Goal: Information Seeking & Learning: Learn about a topic

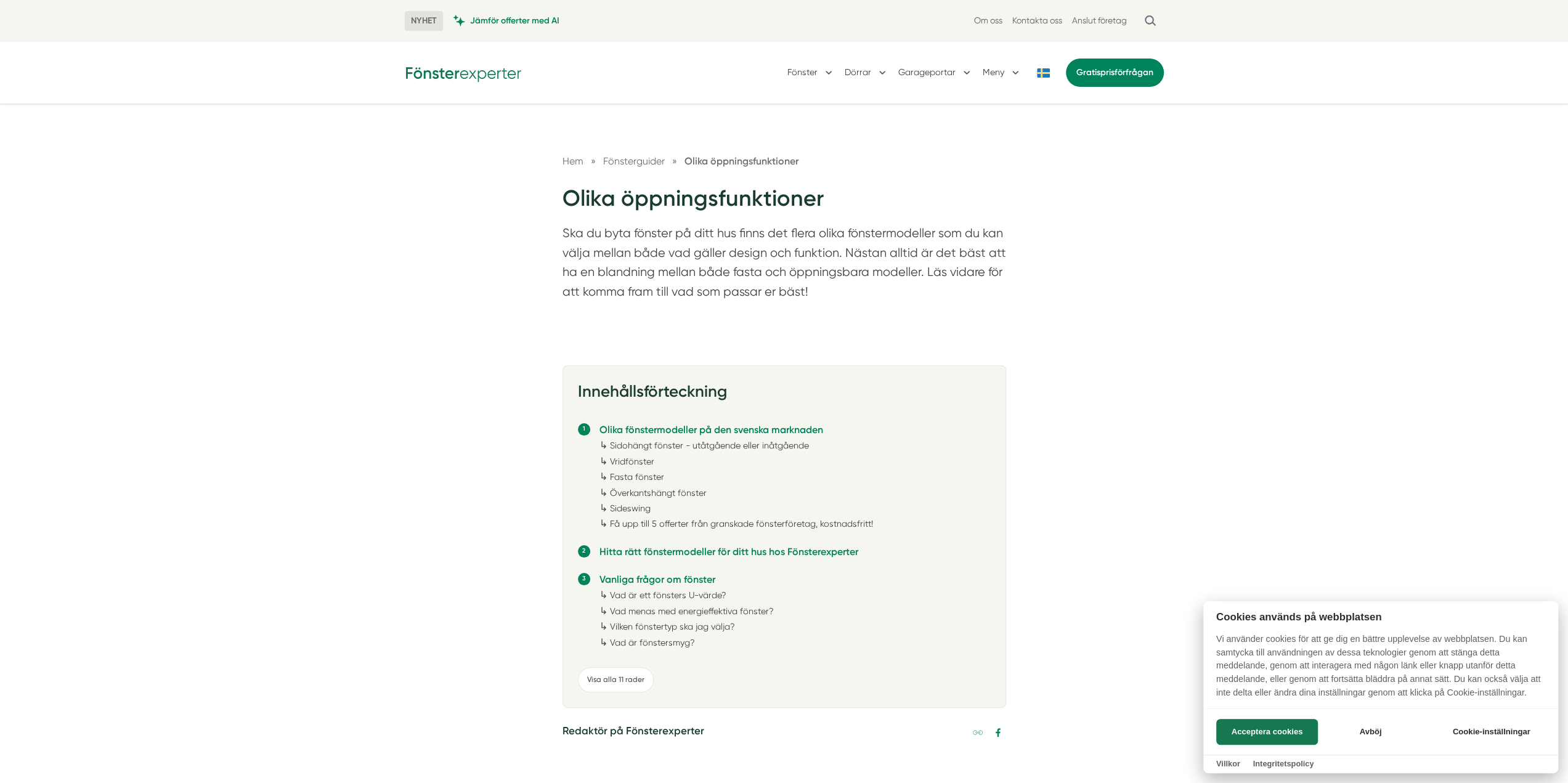
click at [410, 402] on div at bounding box center [784, 391] width 1568 height 783
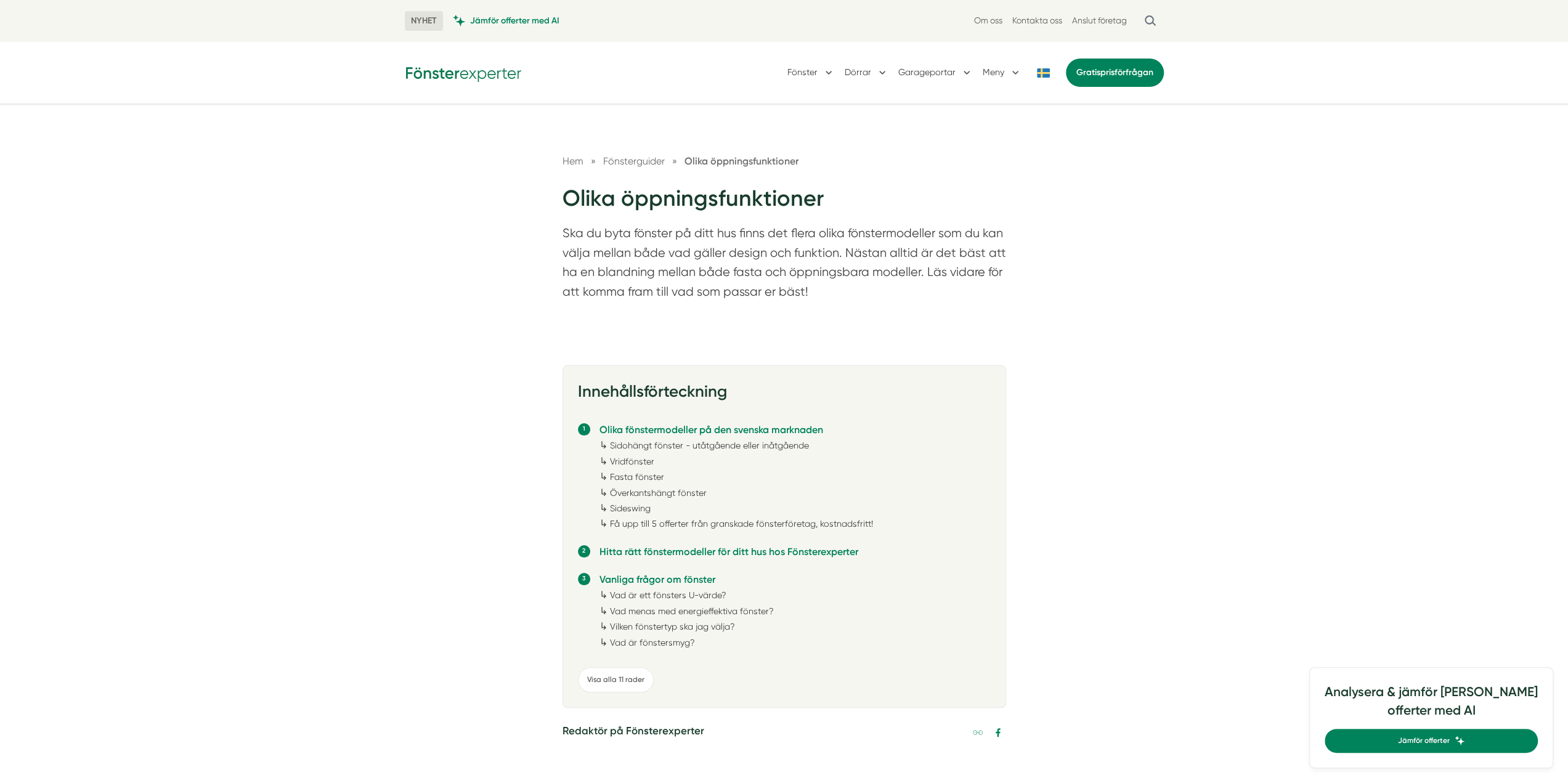
click at [619, 459] on link "Vridfönster" at bounding box center [632, 461] width 45 height 10
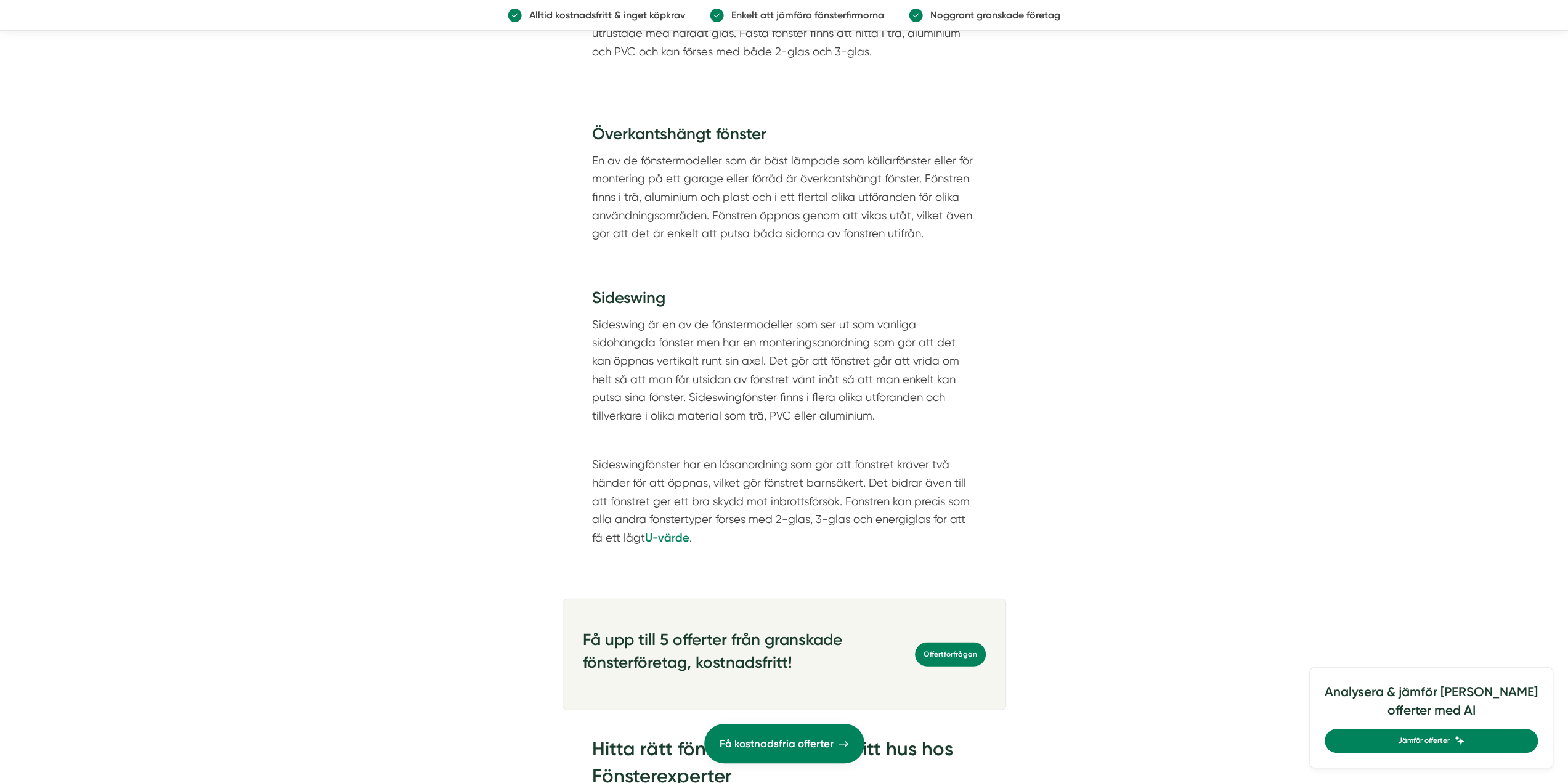
scroll to position [2542, 0]
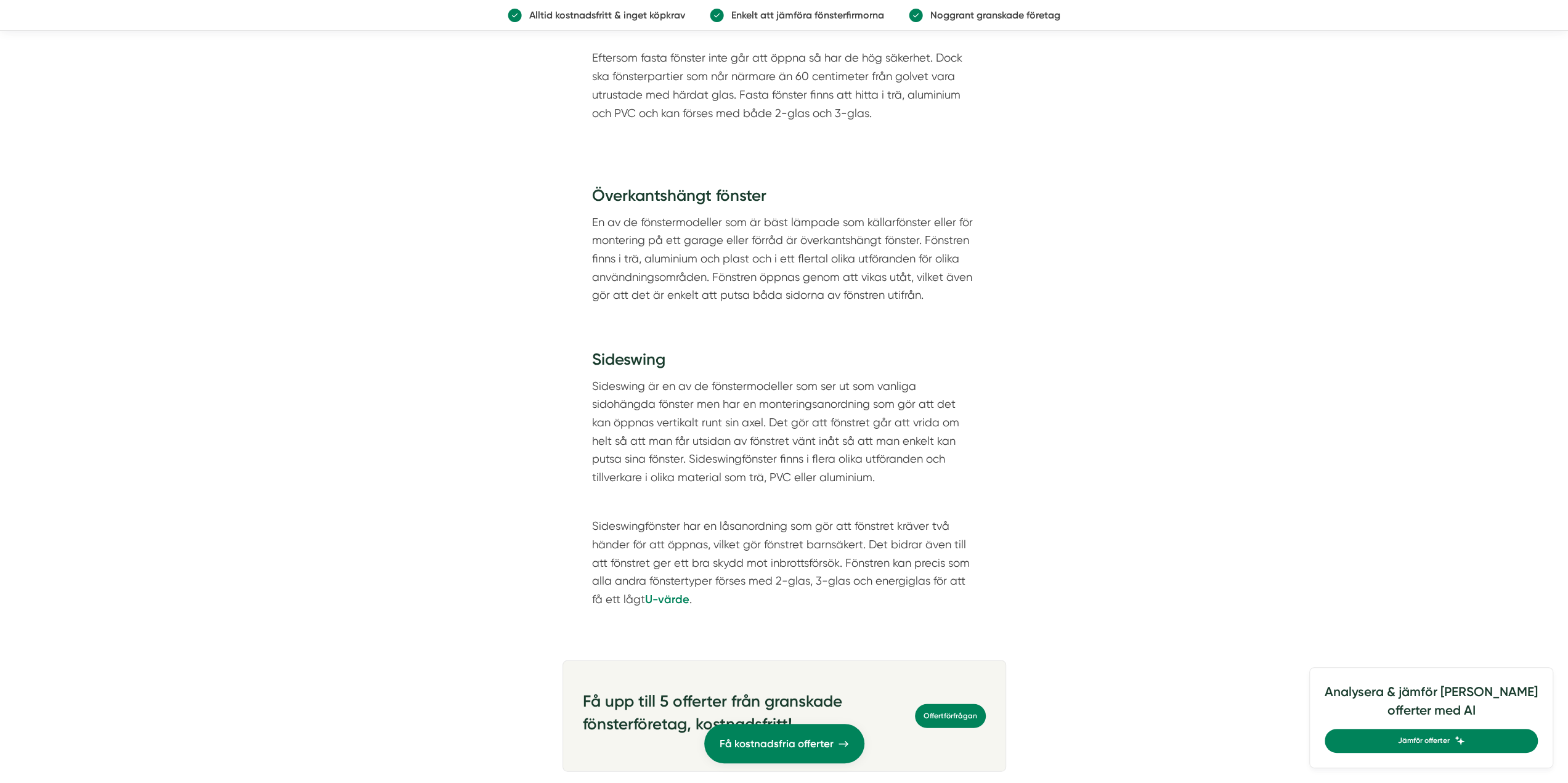
click at [427, 354] on article "Innehållsförteckning Olika fönstermodeller på den svenska marknaden ↳ Sidohängt…" at bounding box center [784, 269] width 1568 height 4937
click at [414, 351] on article "Innehållsförteckning Olika fönstermodeller på den svenska marknaden ↳ Sidohängt…" at bounding box center [784, 269] width 1568 height 4937
click at [410, 342] on article "Innehållsförteckning Olika fönstermodeller på den svenska marknaden ↳ Sidohängt…" at bounding box center [784, 269] width 1568 height 4937
click at [403, 337] on article "Innehållsförteckning Olika fönstermodeller på den svenska marknaden ↳ Sidohängt…" at bounding box center [784, 269] width 1568 height 4937
click at [402, 337] on article "Innehållsförteckning Olika fönstermodeller på den svenska marknaden ↳ Sidohängt…" at bounding box center [784, 269] width 1568 height 4937
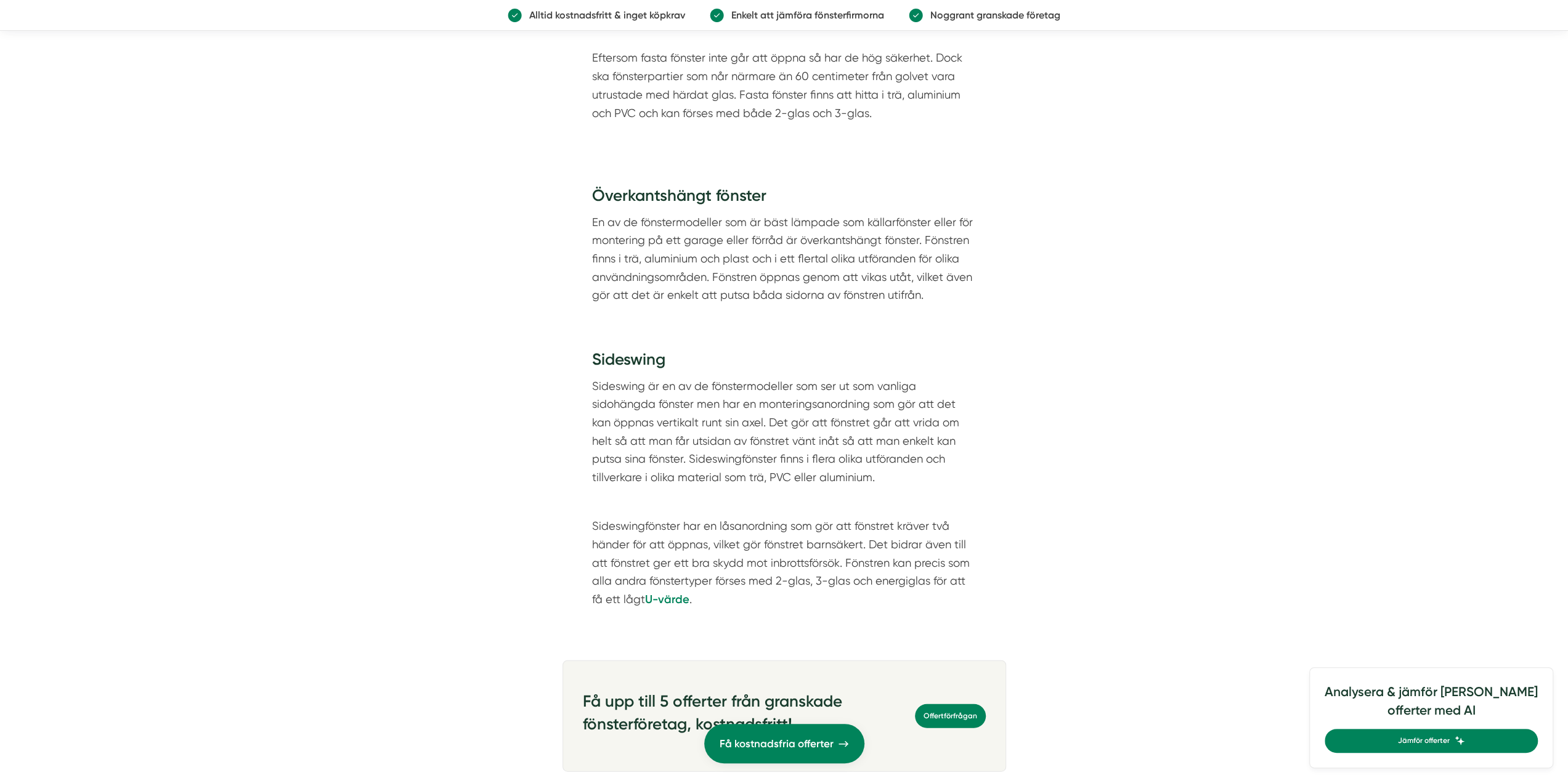
click at [402, 337] on article "Innehållsförteckning Olika fönstermodeller på den svenska marknaden ↳ Sidohängt…" at bounding box center [784, 269] width 1568 height 4937
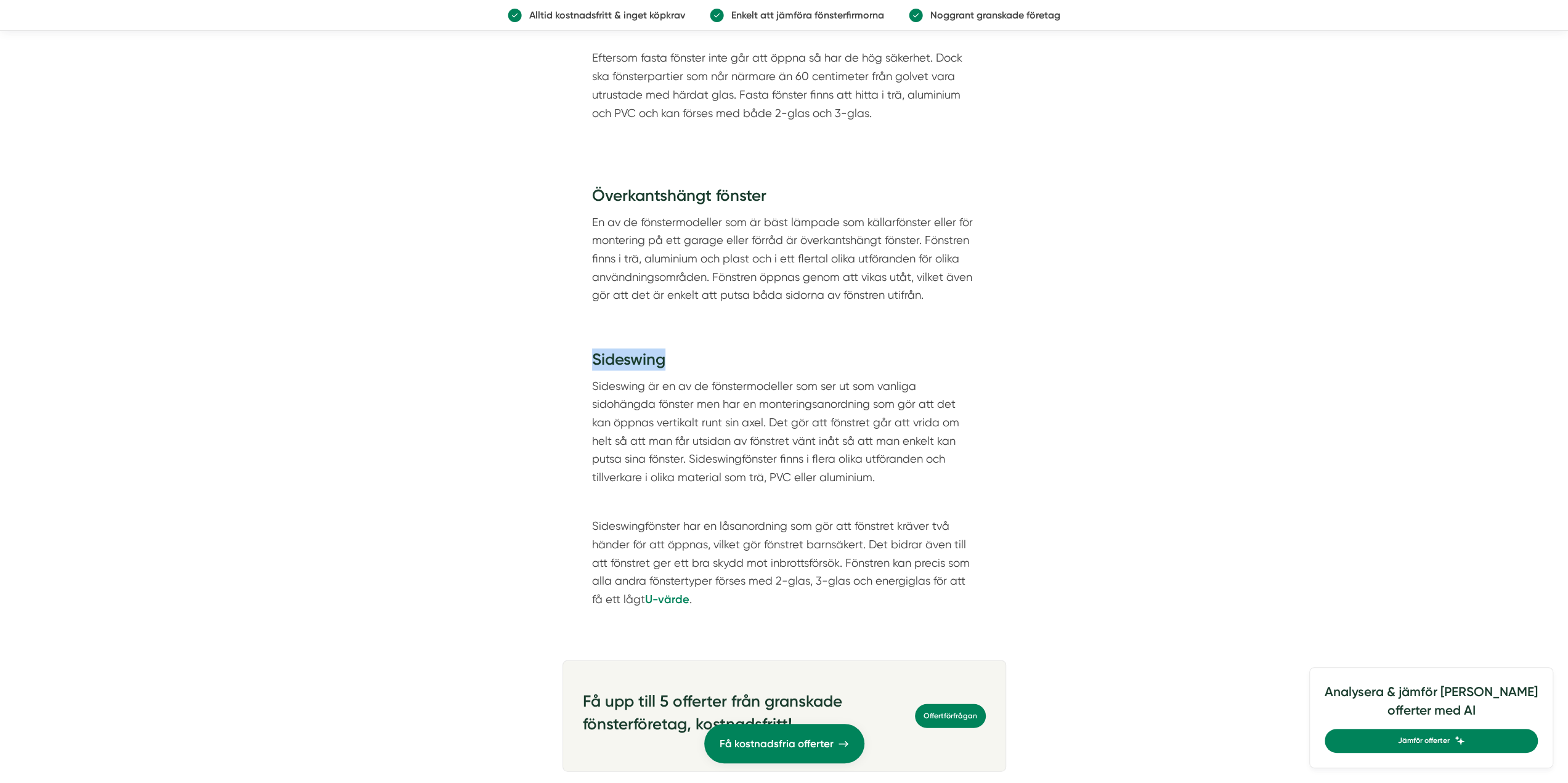
click at [391, 340] on article "Innehållsförteckning Olika fönstermodeller på den svenska marknaden ↳ Sidohängt…" at bounding box center [784, 269] width 1568 height 4937
click at [410, 337] on article "Innehållsförteckning Olika fönstermodeller på den svenska marknaden ↳ Sidohängt…" at bounding box center [784, 269] width 1568 height 4937
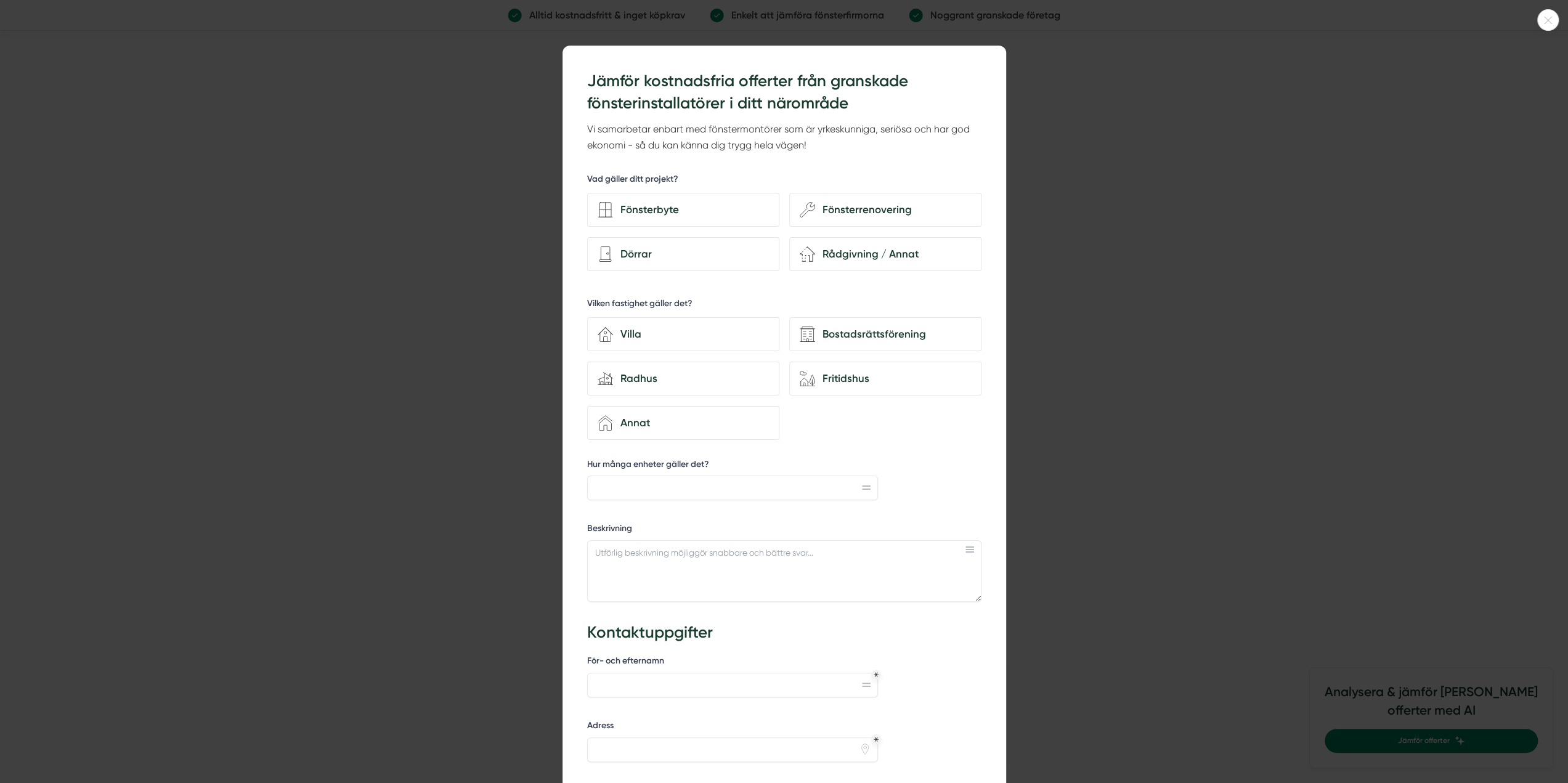
scroll to position [2481, 0]
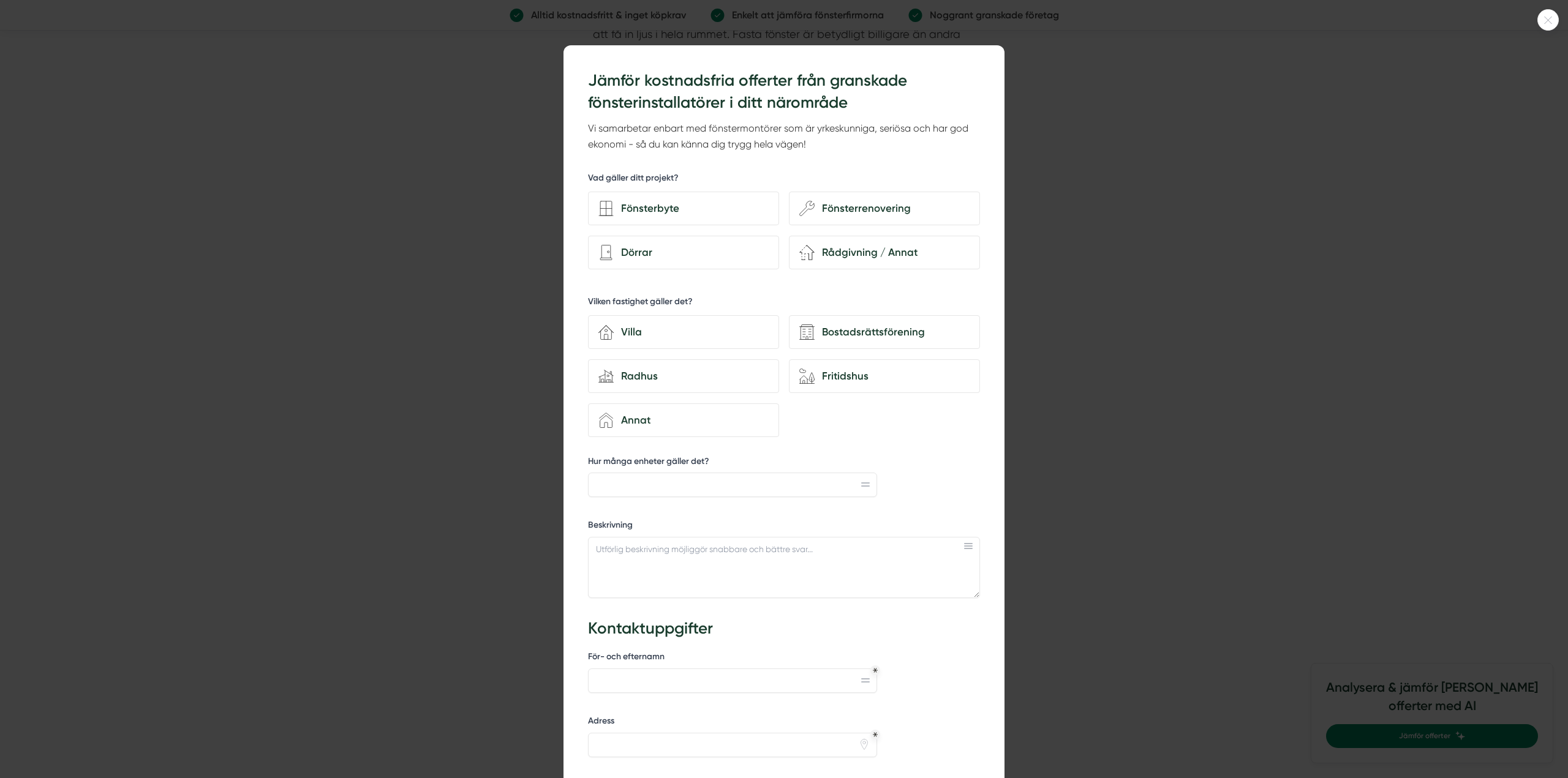
click at [1200, 139] on div at bounding box center [784, 389] width 1568 height 778
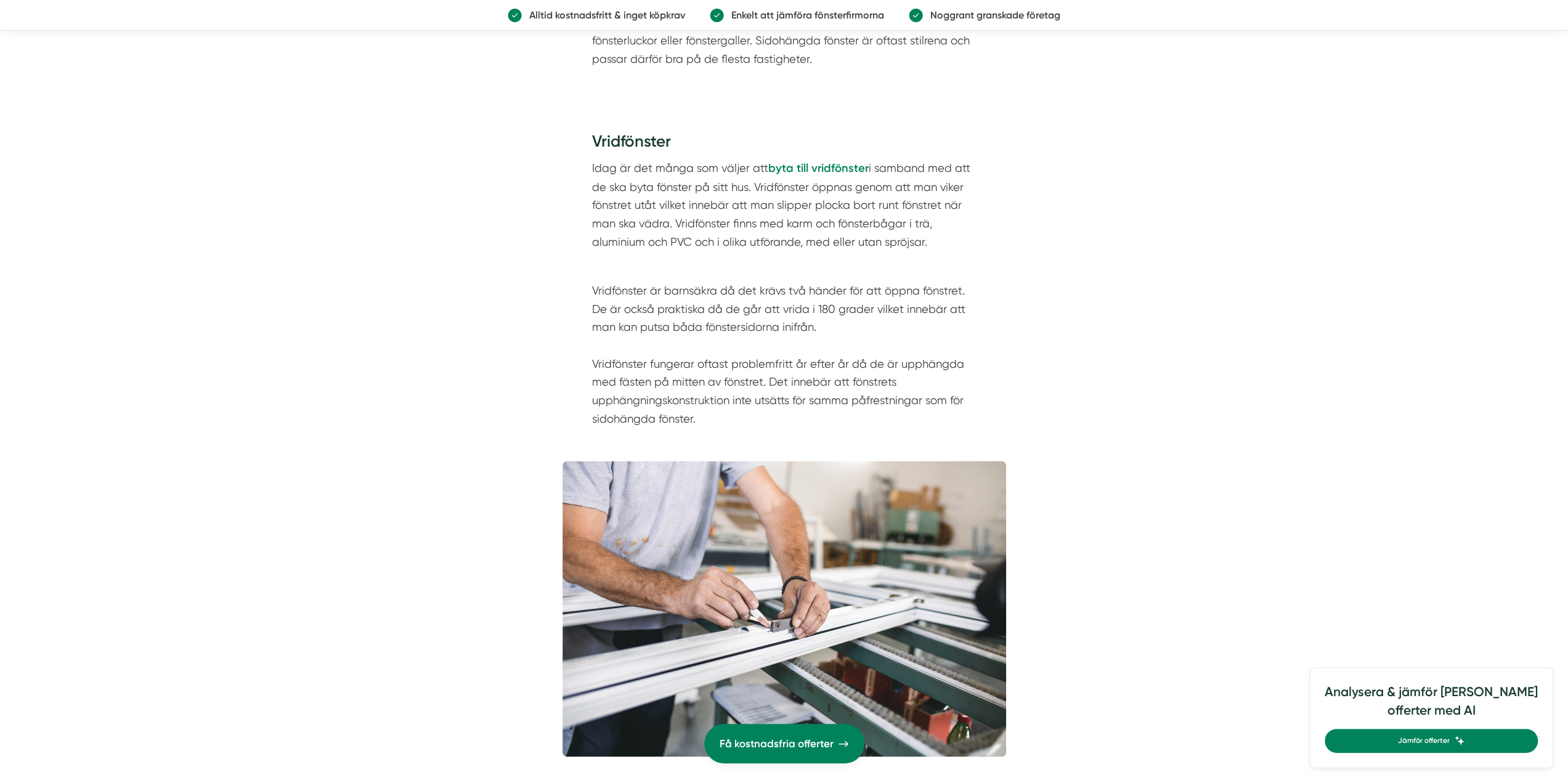
scroll to position [1556, 0]
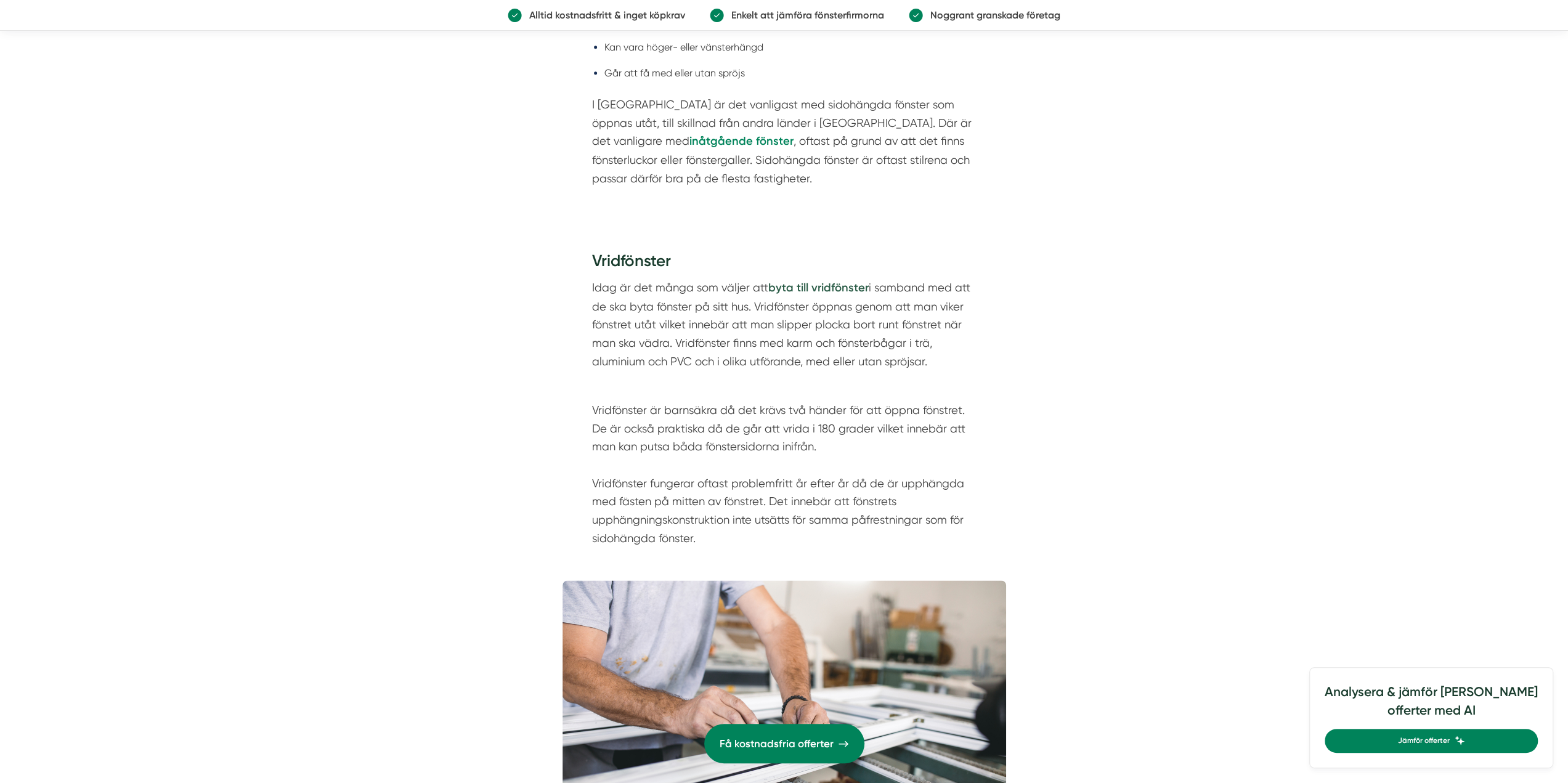
click at [800, 285] on strong "byta till vridfönster" at bounding box center [818, 287] width 100 height 13
